Goal: Obtain resource: Obtain resource

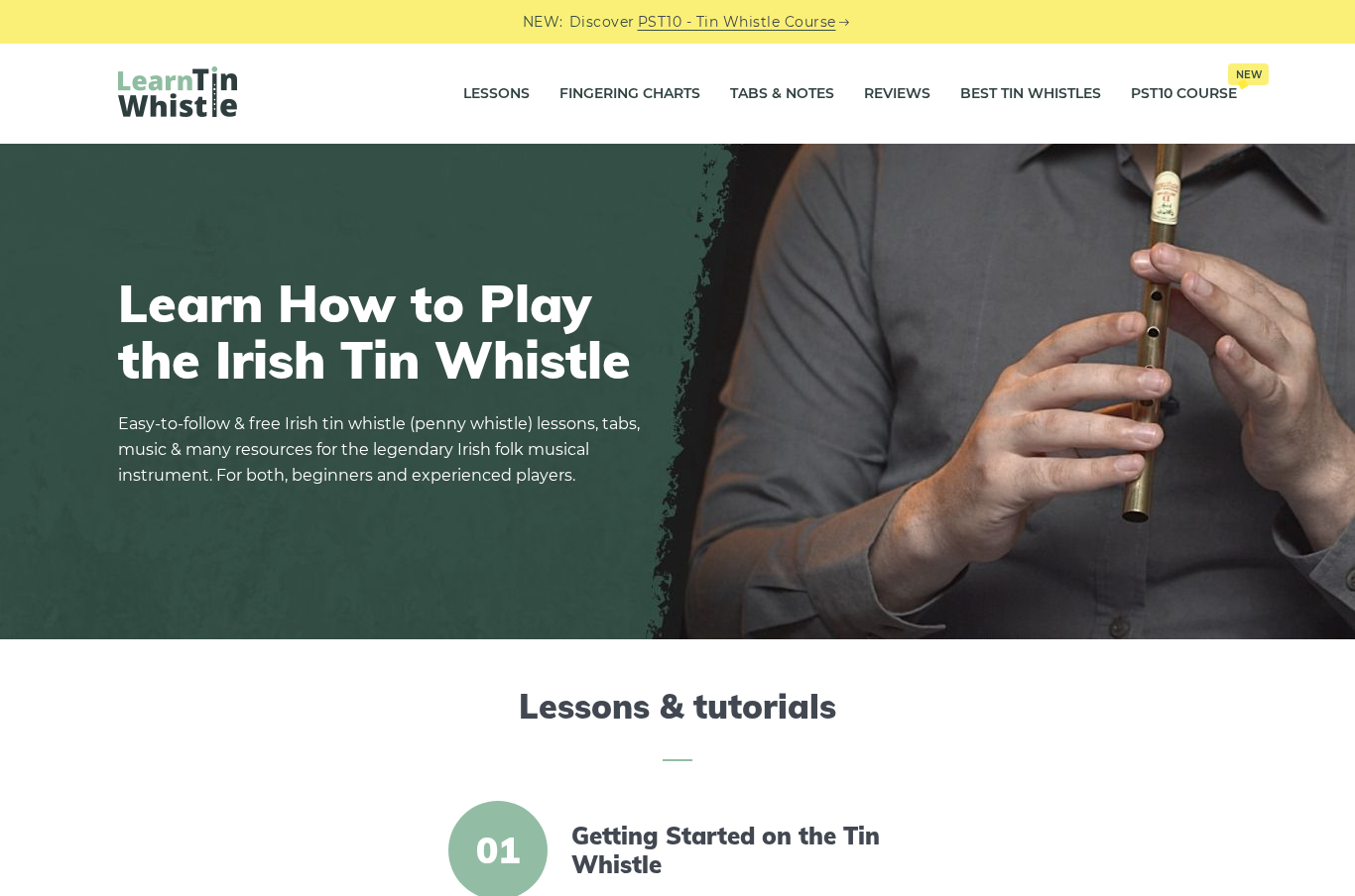
click at [790, 95] on link "Tabs & Notes" at bounding box center [782, 95] width 104 height 50
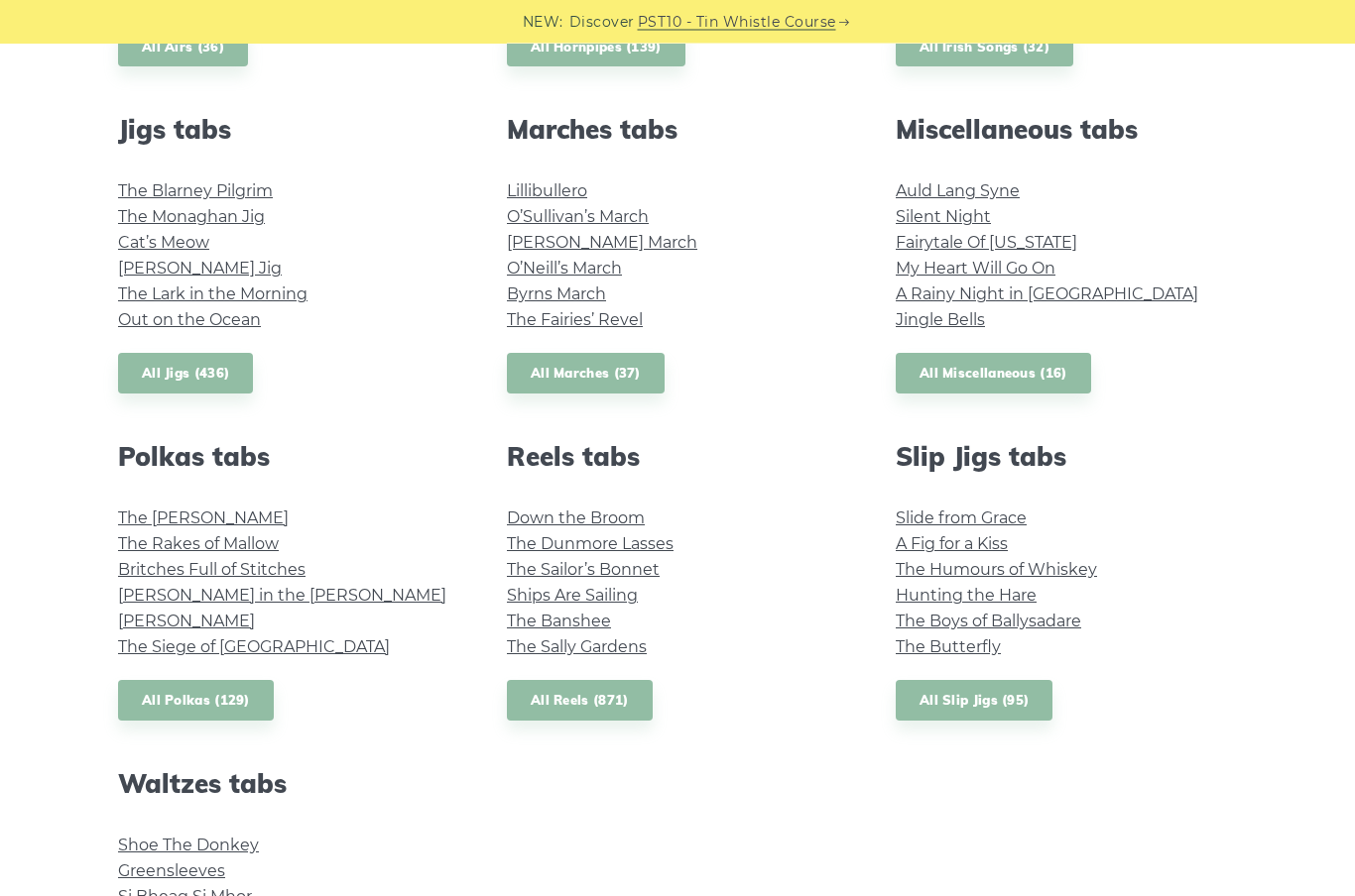
scroll to position [1143, 0]
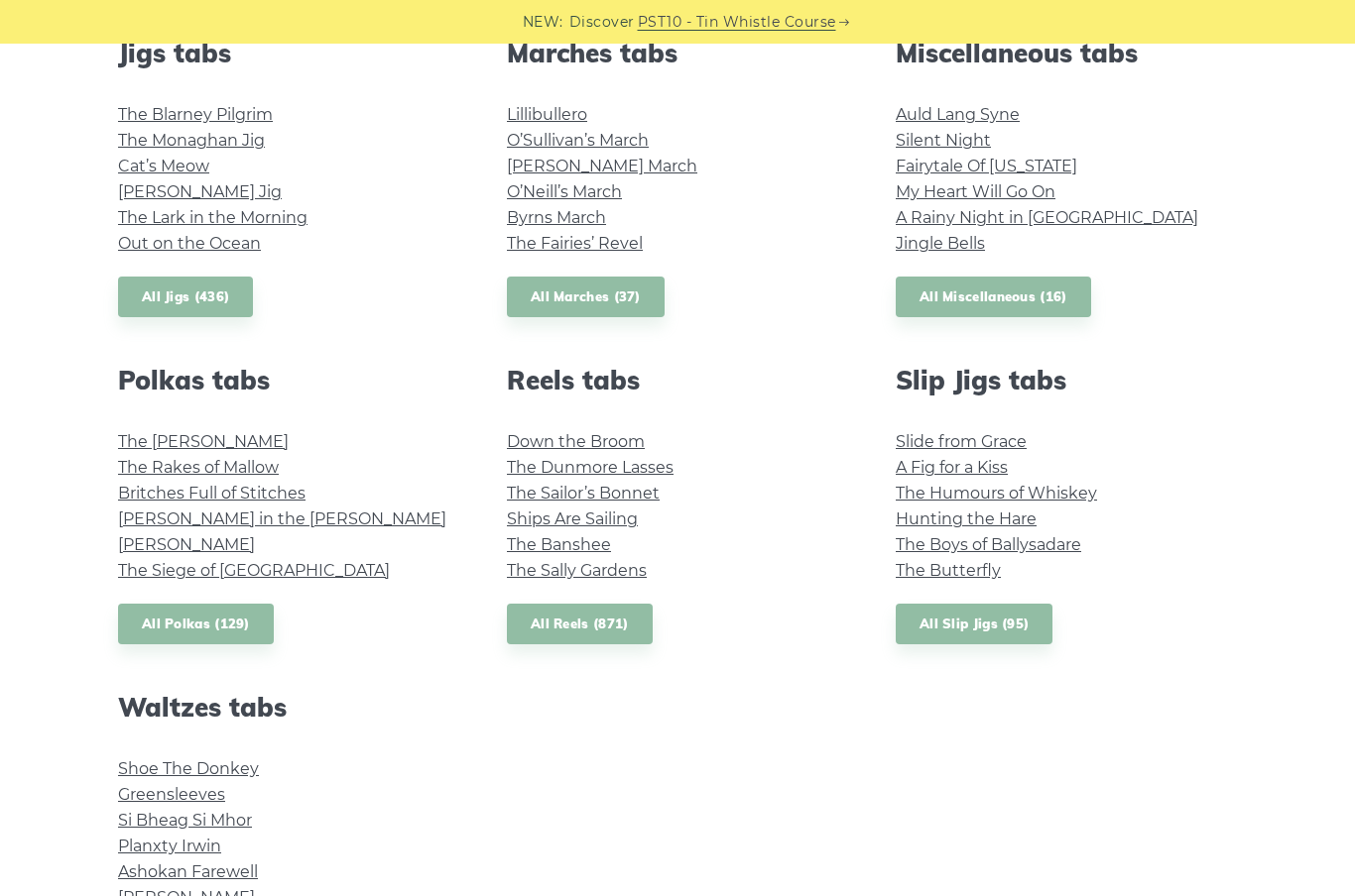
click at [638, 607] on link "All Reels (871)" at bounding box center [579, 624] width 146 height 41
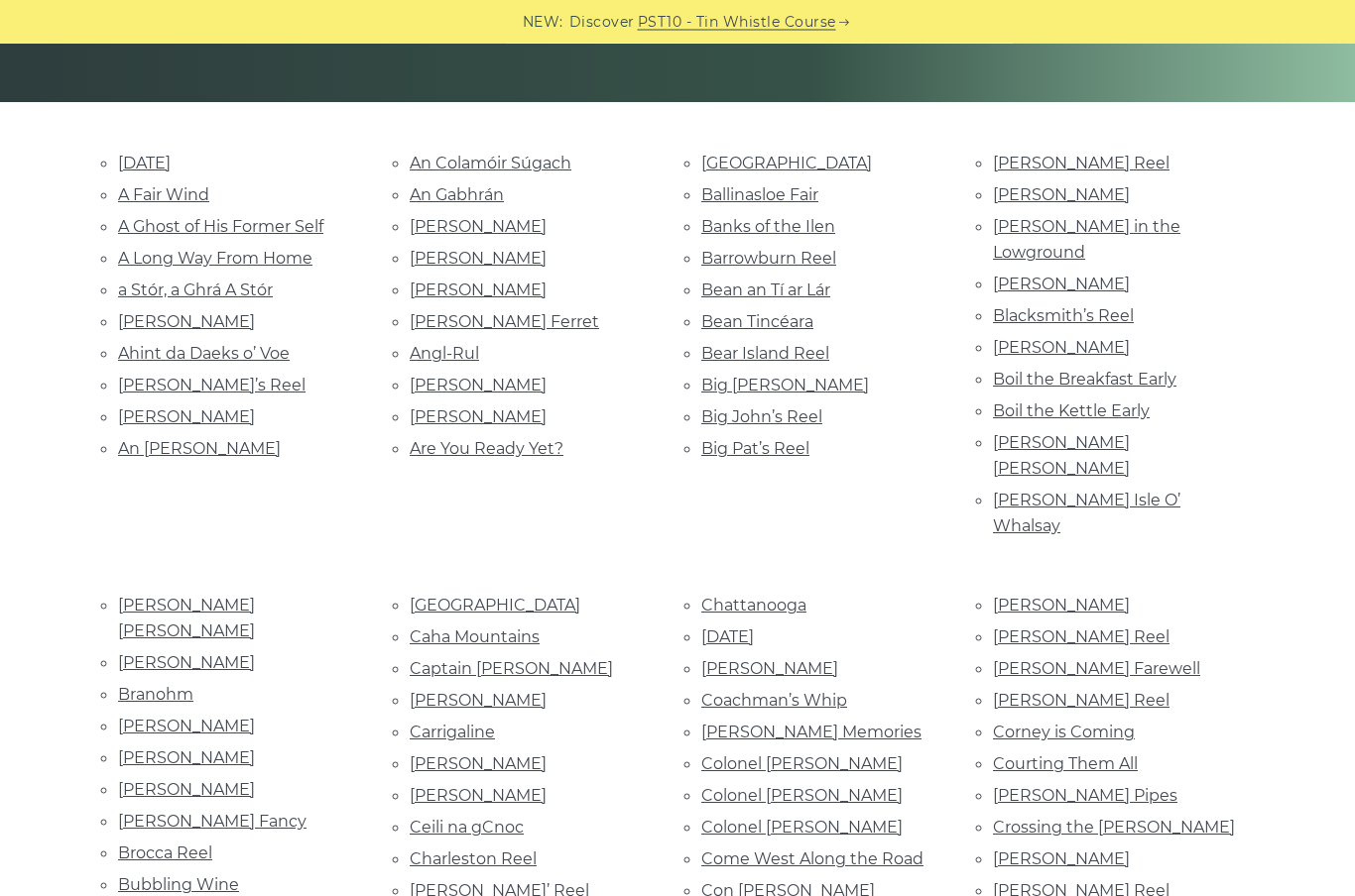
scroll to position [419, 0]
click at [792, 596] on link "Chattanooga" at bounding box center [753, 605] width 105 height 19
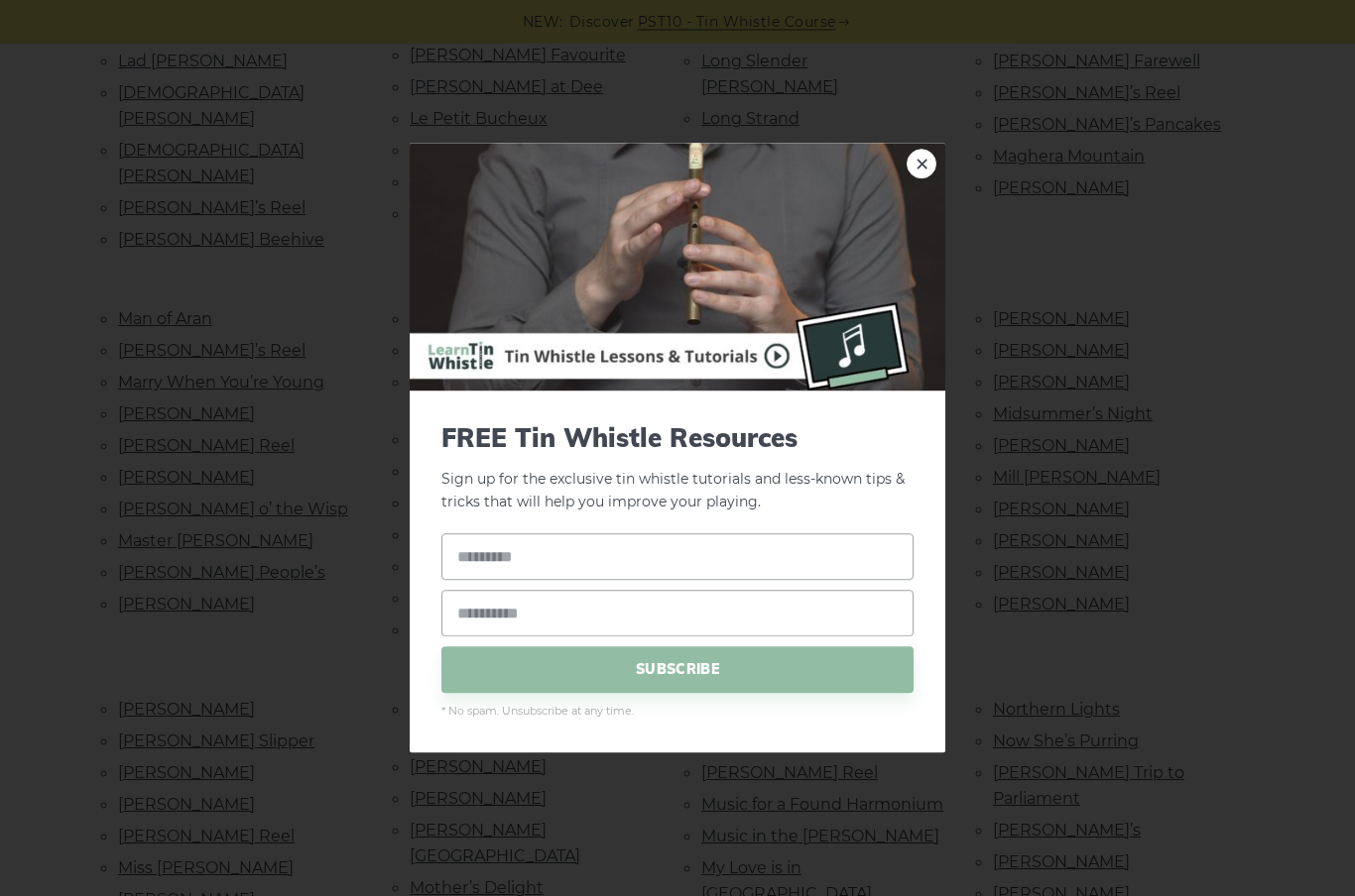
scroll to position [2813, 0]
click at [918, 179] on link "×" at bounding box center [921, 164] width 30 height 30
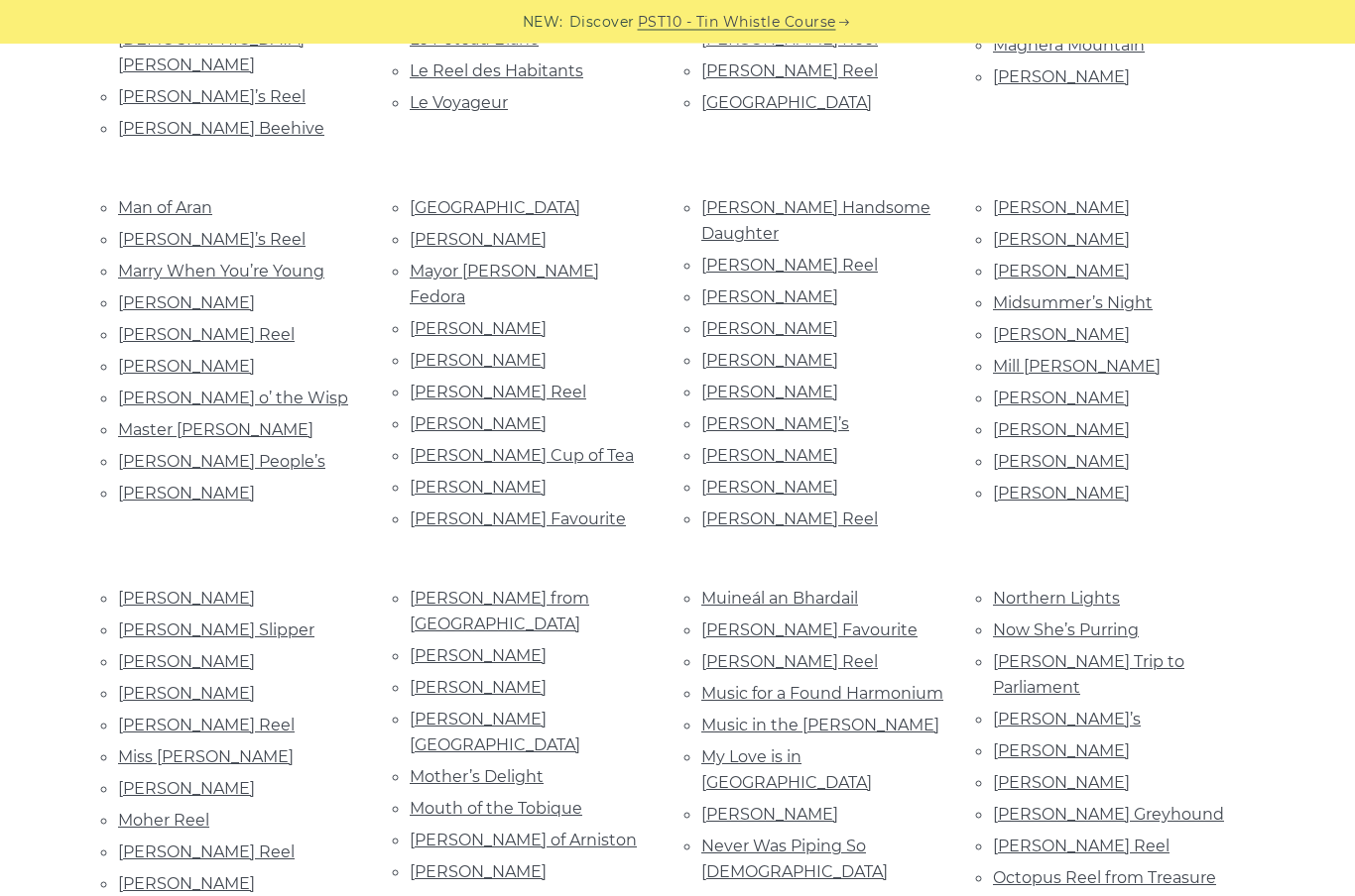
scroll to position [2924, 0]
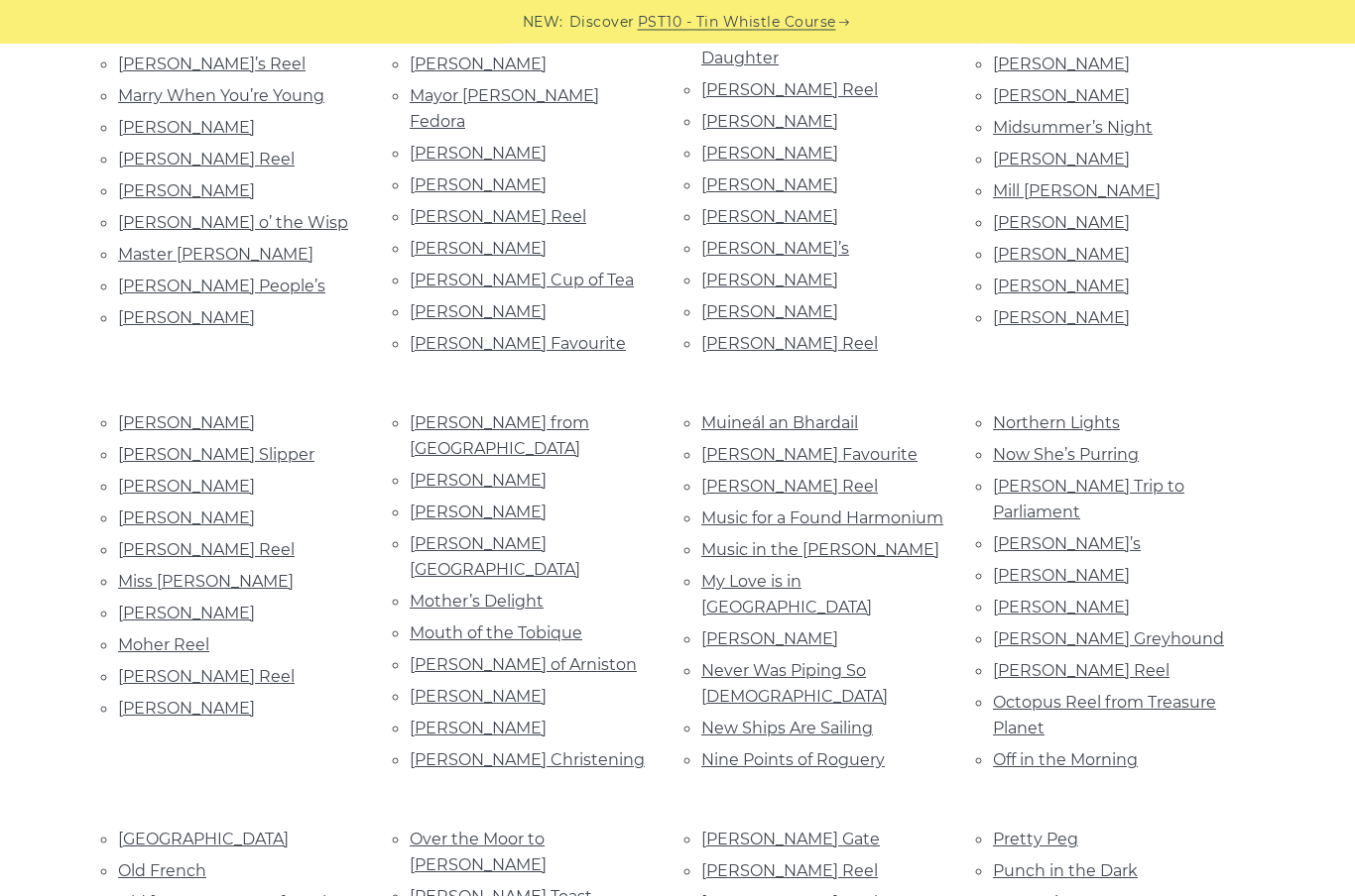
scroll to position [3101, 0]
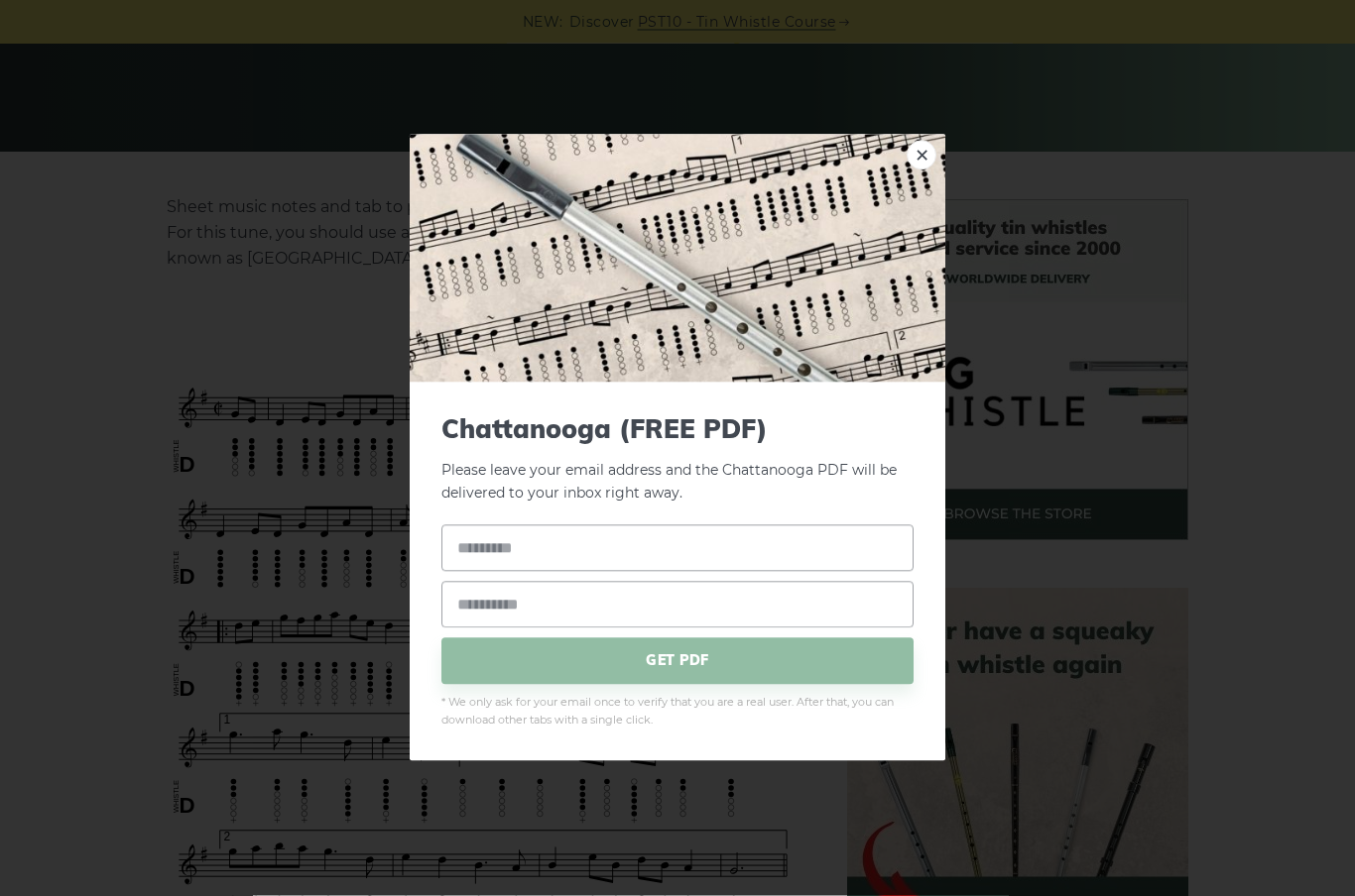
scroll to position [369, 0]
click at [937, 165] on img at bounding box center [677, 258] width 535 height 248
click at [935, 165] on img at bounding box center [677, 258] width 535 height 248
click at [923, 159] on link "×" at bounding box center [921, 155] width 30 height 30
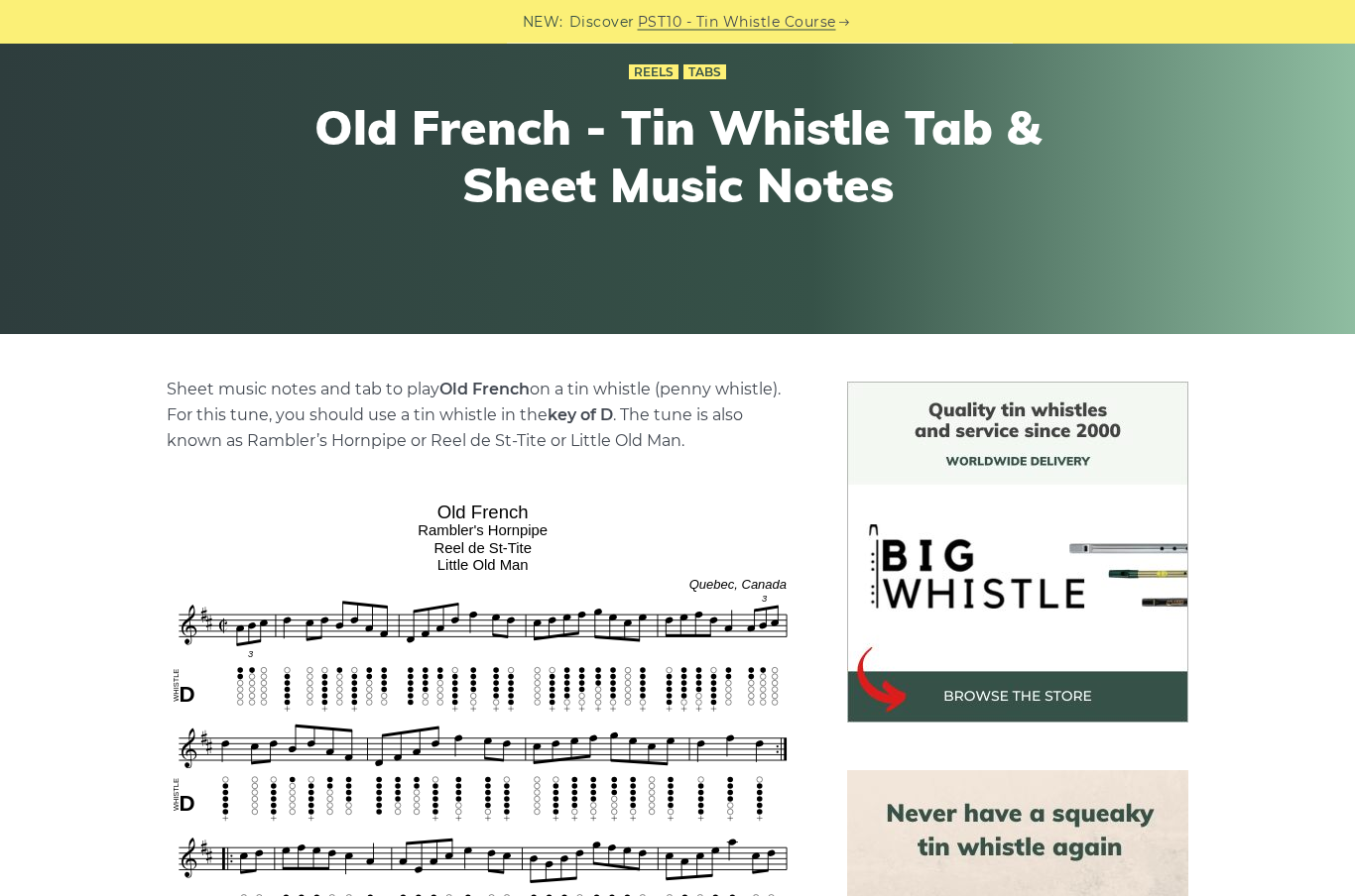
scroll to position [149, 0]
